Goal: Check status: Check status

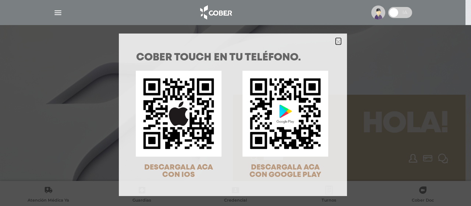
click at [336, 40] on icon "Close" at bounding box center [339, 42] width 6 height 6
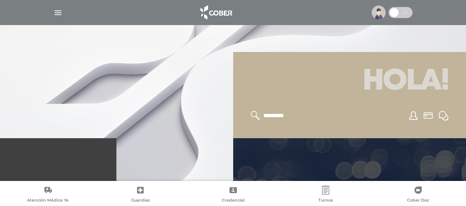
scroll to position [110, 0]
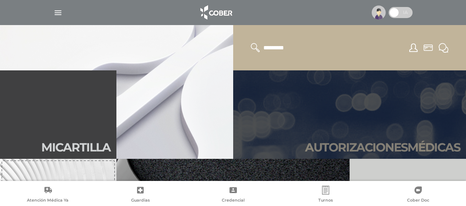
click at [315, 137] on link "Autori zaciones médicas" at bounding box center [349, 114] width 233 height 88
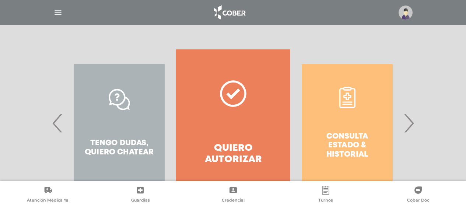
scroll to position [147, 0]
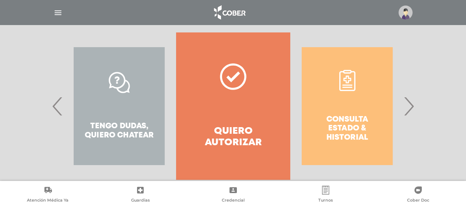
click at [403, 106] on div "Consulta estado & historial" at bounding box center [347, 105] width 114 height 147
click at [409, 105] on span "›" at bounding box center [408, 106] width 14 height 40
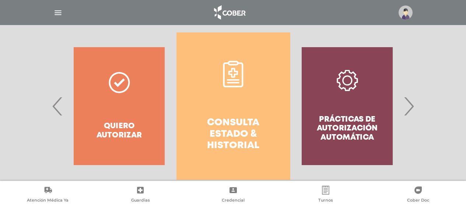
click at [203, 141] on h4 "Consulta estado & historial" at bounding box center [233, 134] width 87 height 35
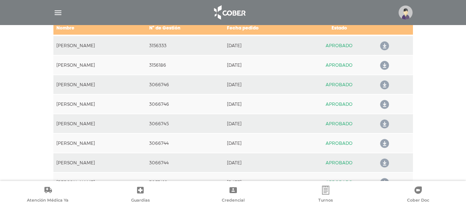
scroll to position [364, 0]
